Goal: Find contact information: Find contact information

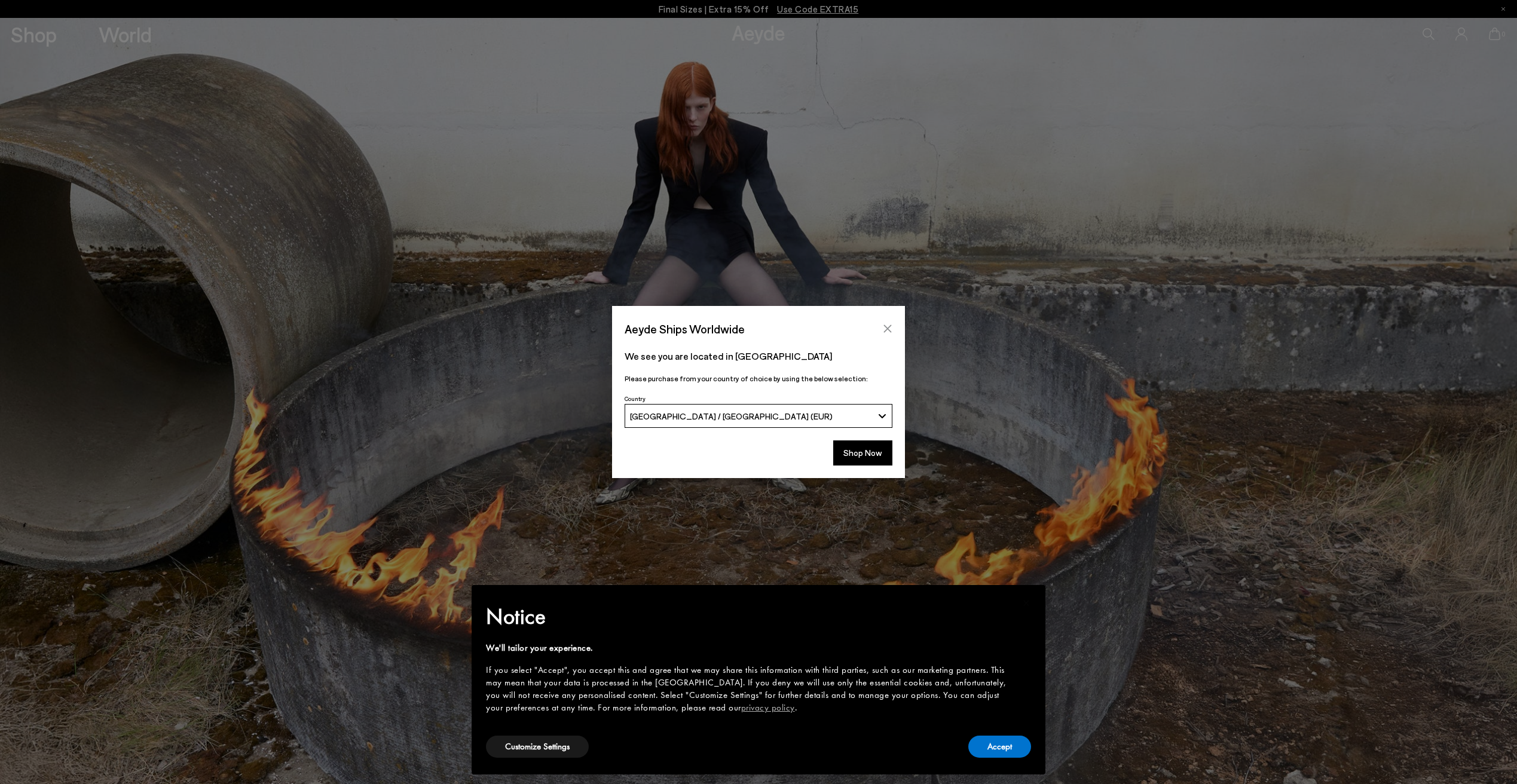
click at [891, 329] on icon "Close" at bounding box center [888, 329] width 10 height 10
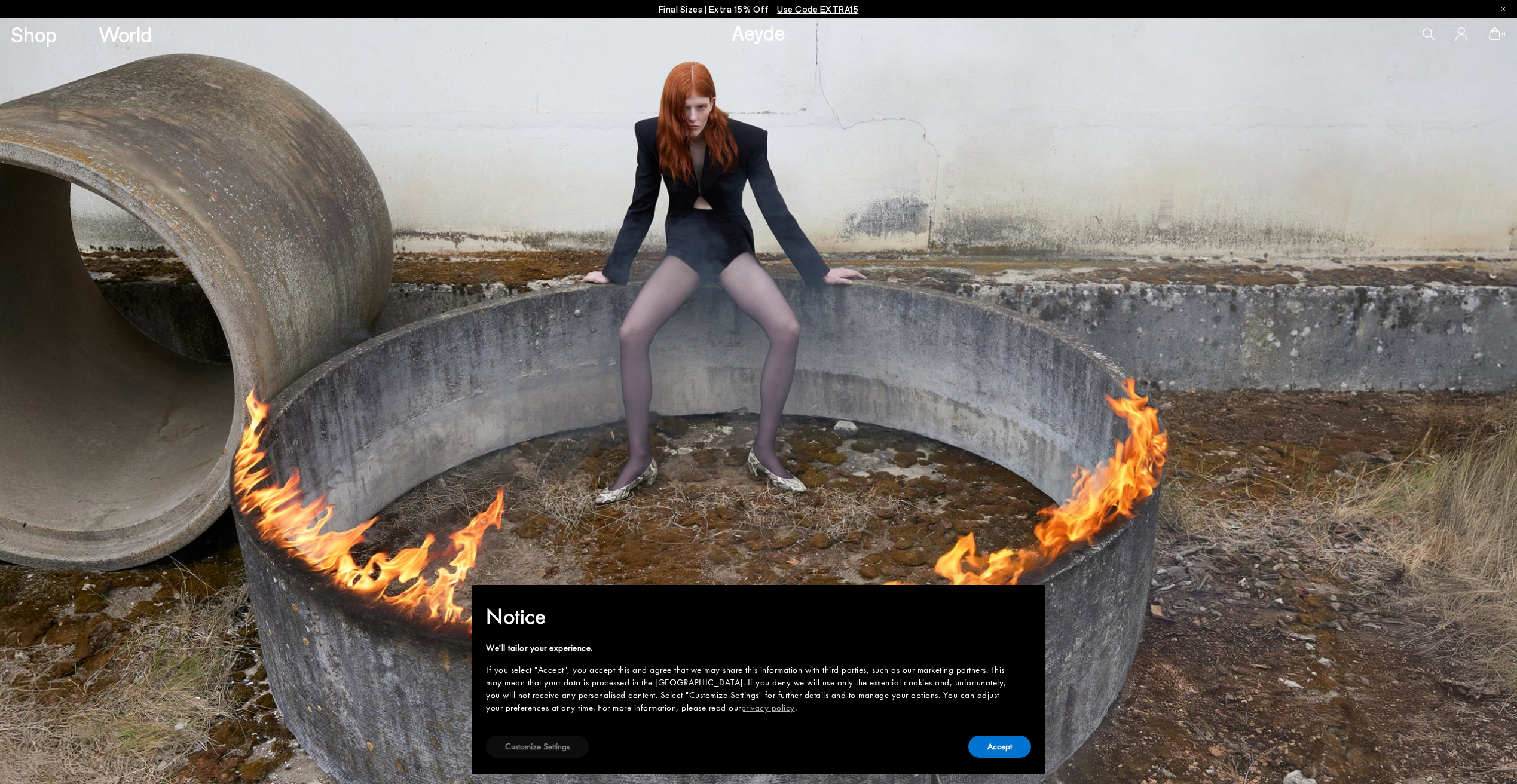
click at [550, 749] on button "Customize Settings" at bounding box center [537, 747] width 103 height 22
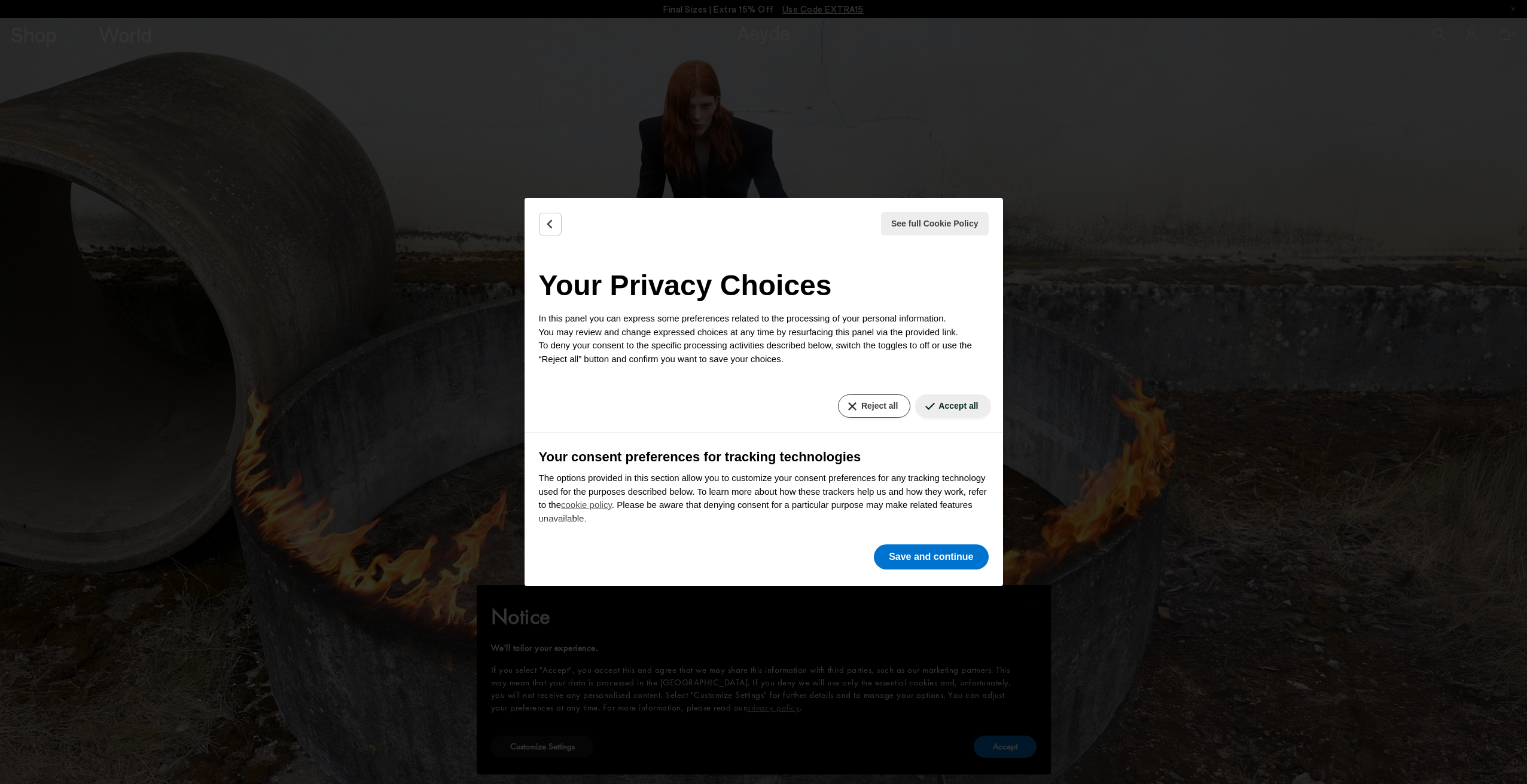
click at [878, 404] on button "Reject all" at bounding box center [874, 406] width 72 height 23
click at [553, 220] on icon "Back" at bounding box center [550, 224] width 12 height 12
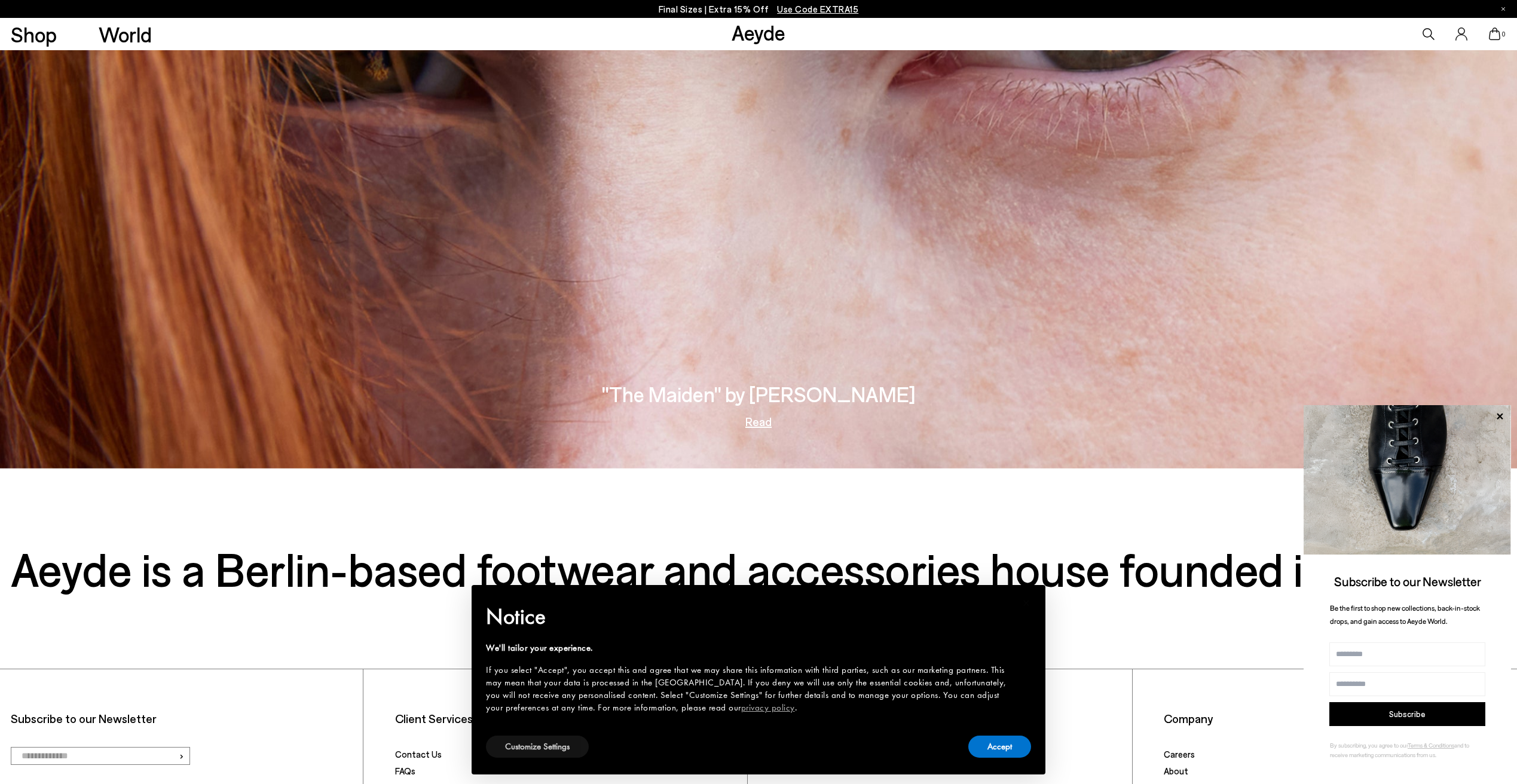
scroll to position [3380, 0]
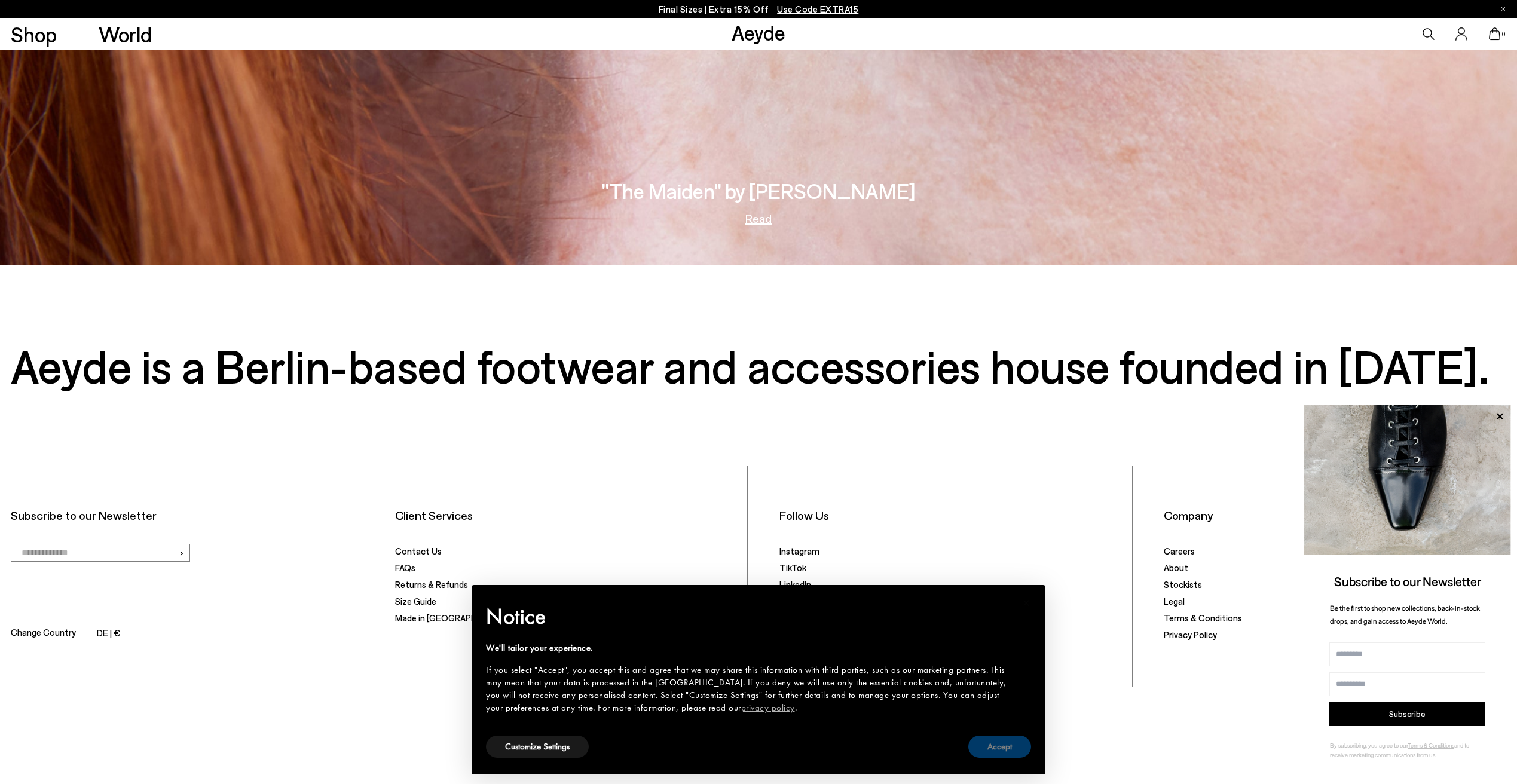
click at [1023, 743] on button "Accept" at bounding box center [1000, 747] width 63 height 22
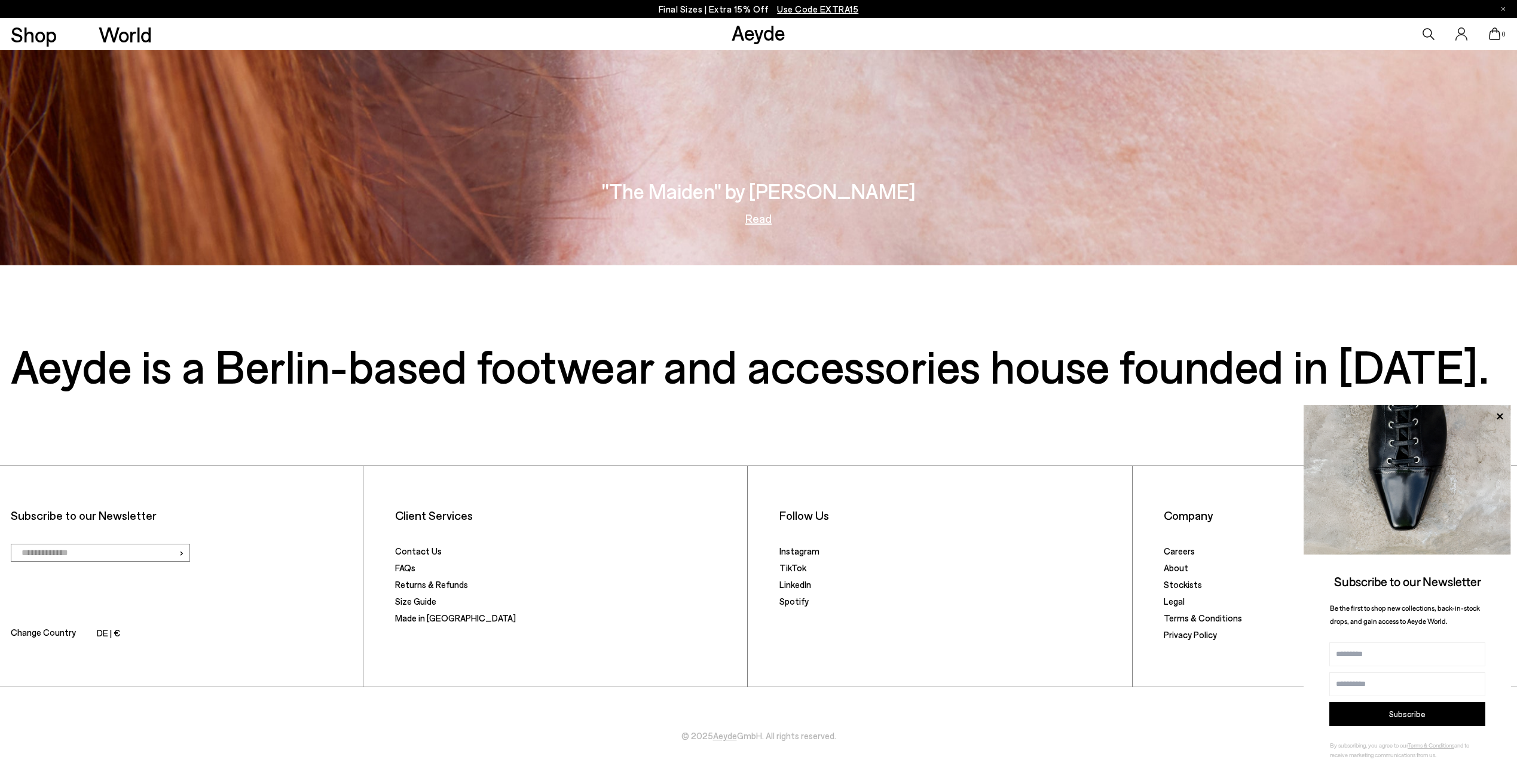
click at [731, 738] on link "Aeyde" at bounding box center [726, 735] width 24 height 10
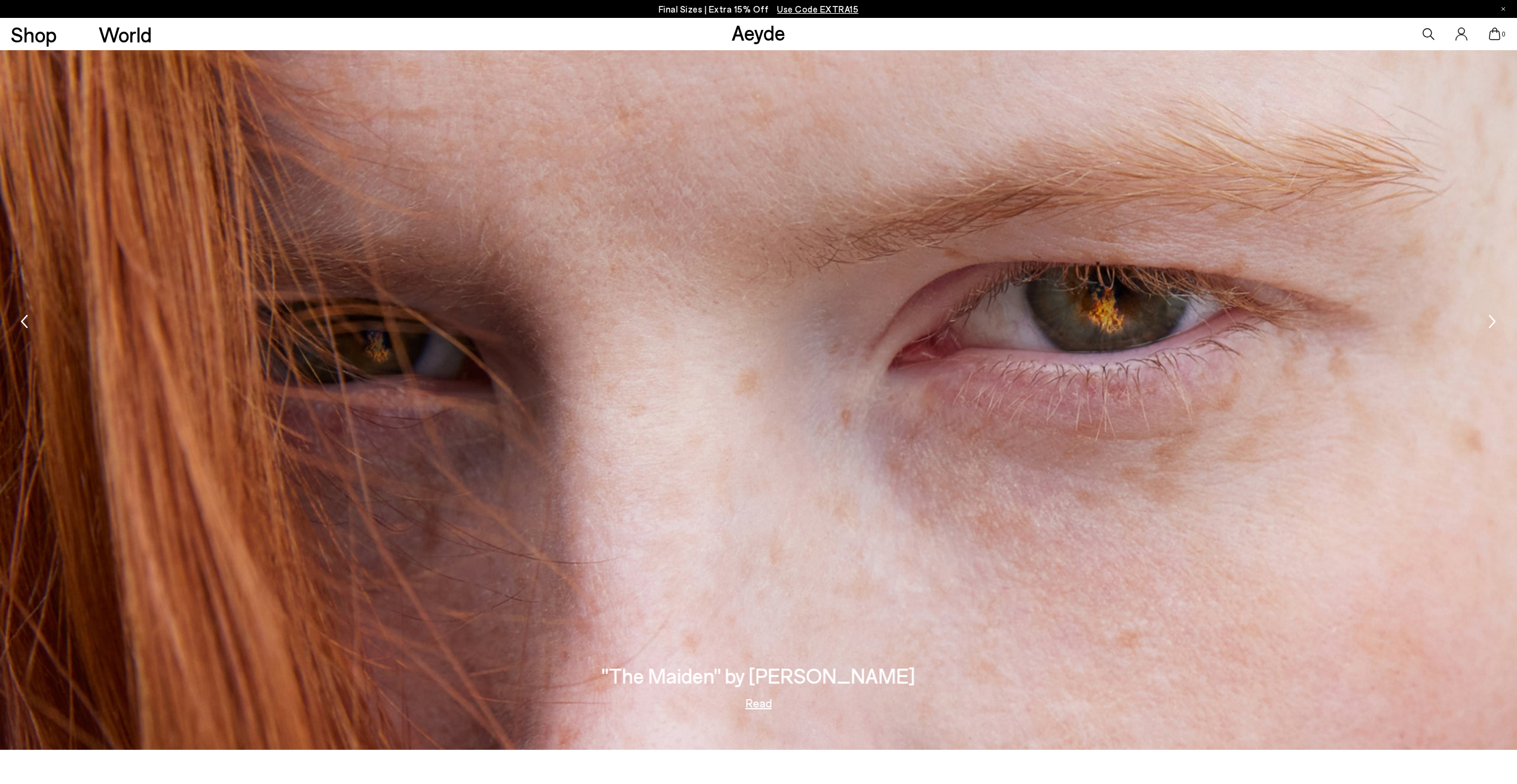
scroll to position [3380, 0]
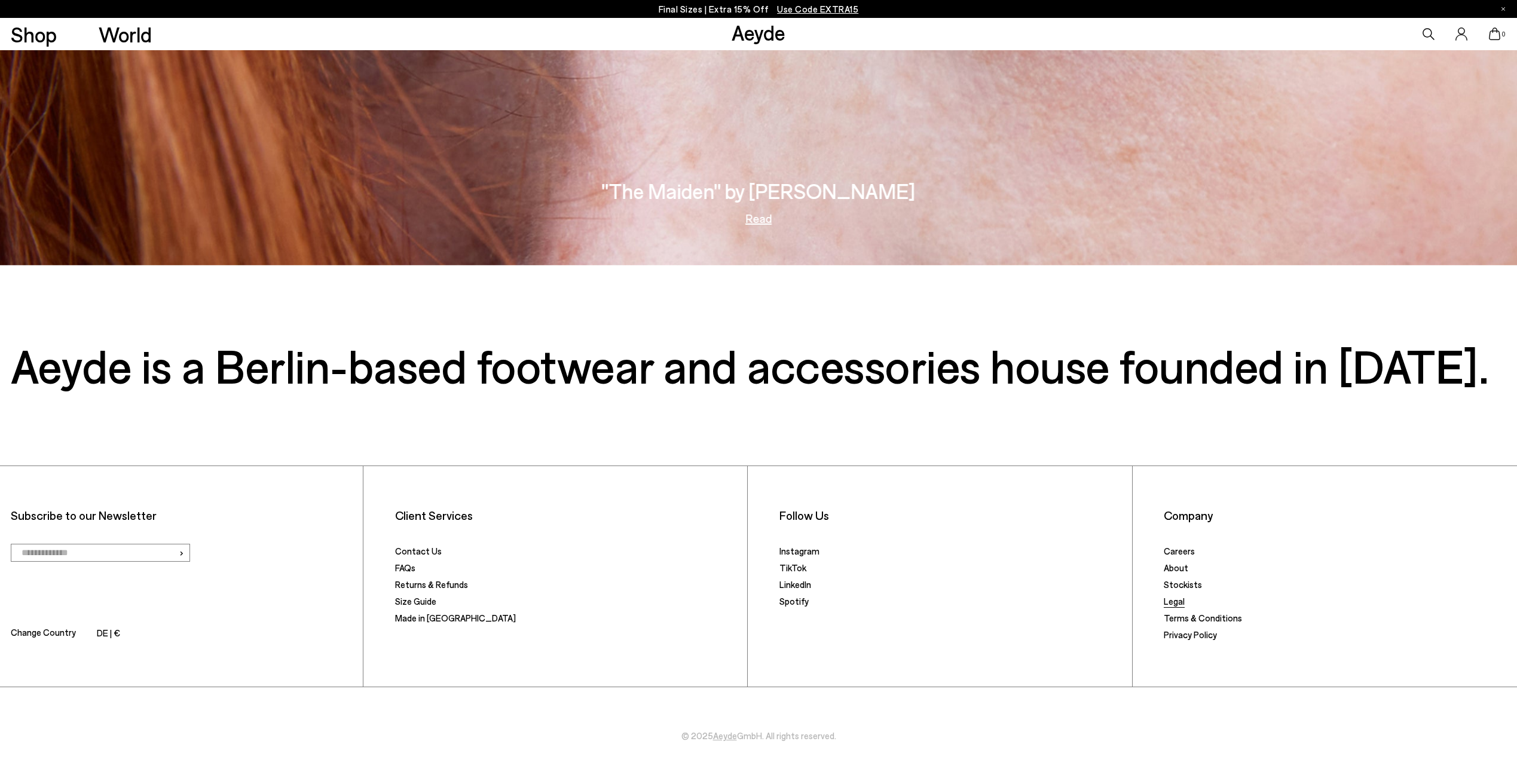
click at [1174, 600] on link "Legal" at bounding box center [1175, 600] width 21 height 10
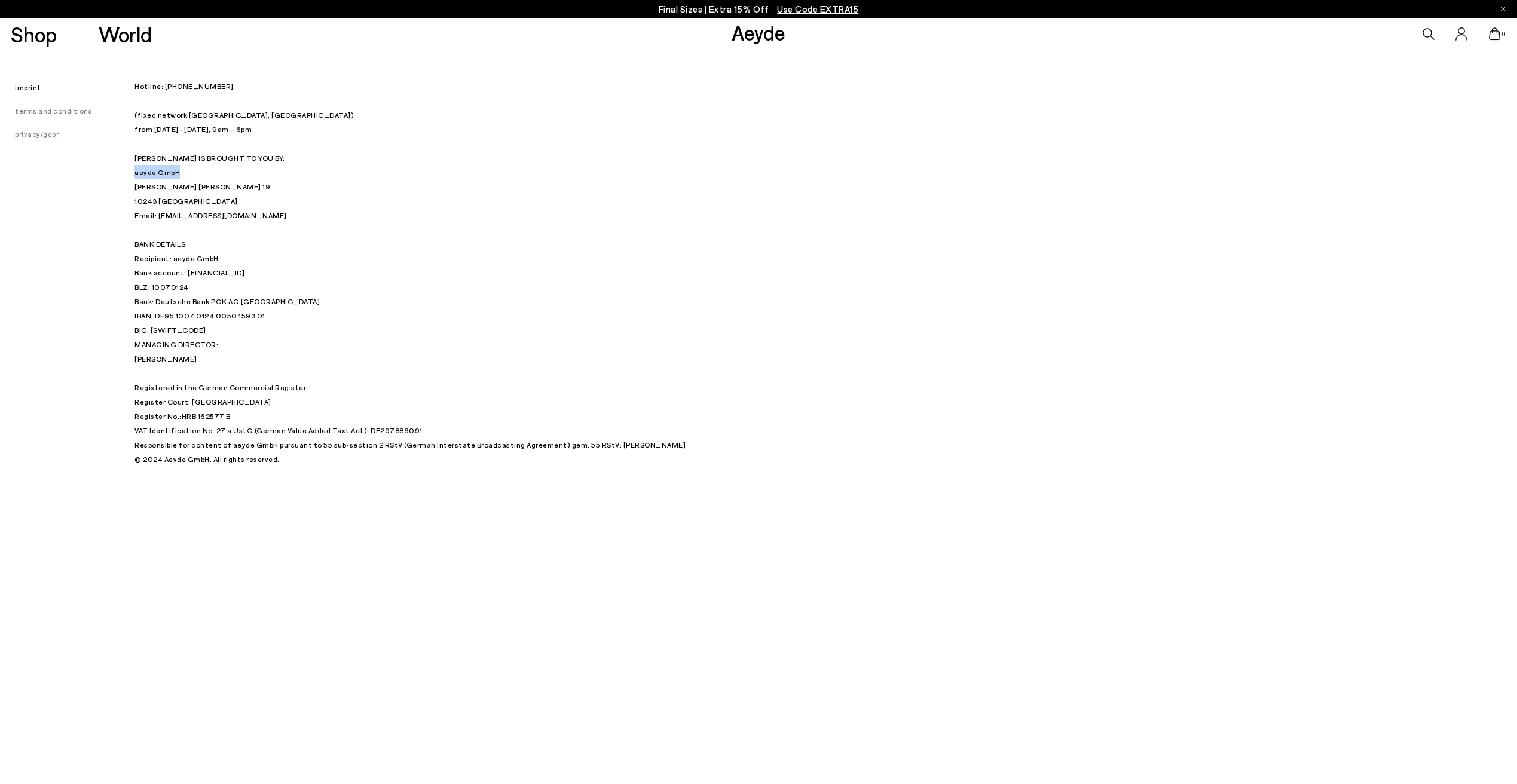
drag, startPoint x: 177, startPoint y: 169, endPoint x: 136, endPoint y: 176, distance: 41.6
click at [136, 176] on span "– 6pm AEYDE IS BROUGHT TO YOU BY: aeyde GmbH" at bounding box center [210, 151] width 151 height 51
drag, startPoint x: 184, startPoint y: 199, endPoint x: 136, endPoint y: 189, distance: 49.0
click at [136, 189] on p "Hotline: [PHONE_NUMBER] (fixed network [GEOGRAPHIC_DATA], [GEOGRAPHIC_DATA]) fr…" at bounding box center [434, 208] width 598 height 258
copy p "[PERSON_NAME][STREET_ADDRESS][PERSON_NAME]"
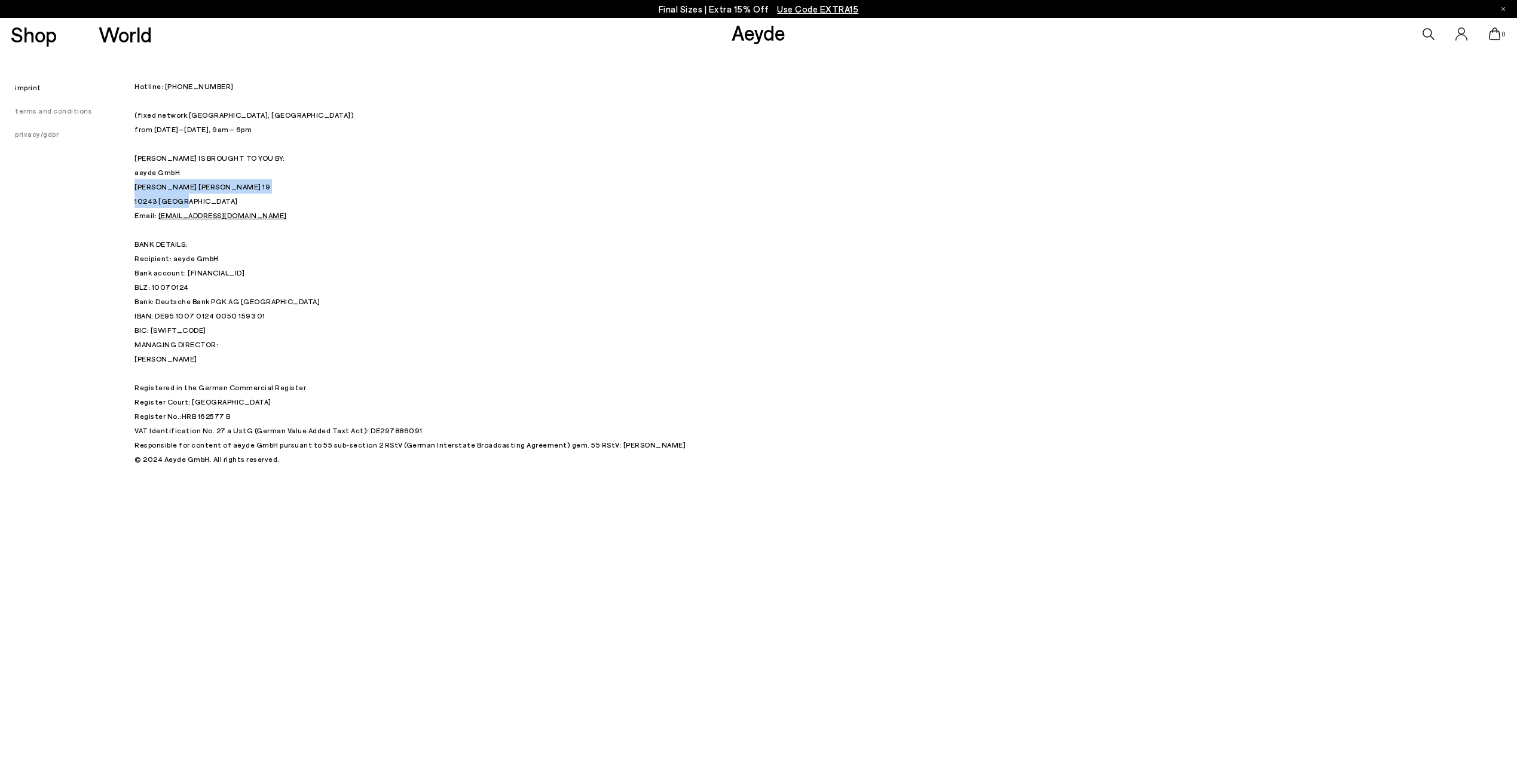
drag, startPoint x: 245, startPoint y: 86, endPoint x: 162, endPoint y: 87, distance: 83.0
click at [162, 87] on p "Hotline: [PHONE_NUMBER] (fixed network [GEOGRAPHIC_DATA], [GEOGRAPHIC_DATA]) fr…" at bounding box center [434, 208] width 598 height 258
copy p "[PHONE_NUMBER]"
click at [526, 353] on p "MANAGING DIRECTOR: [PERSON_NAME] Registered in the German Commercial Register R…" at bounding box center [434, 387] width 598 height 100
